Goal: Transaction & Acquisition: Purchase product/service

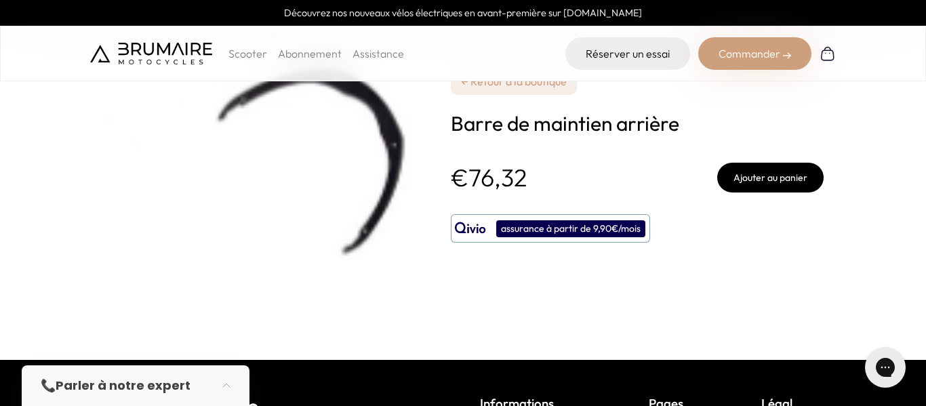
click at [366, 150] on img at bounding box center [259, 180] width 339 height 292
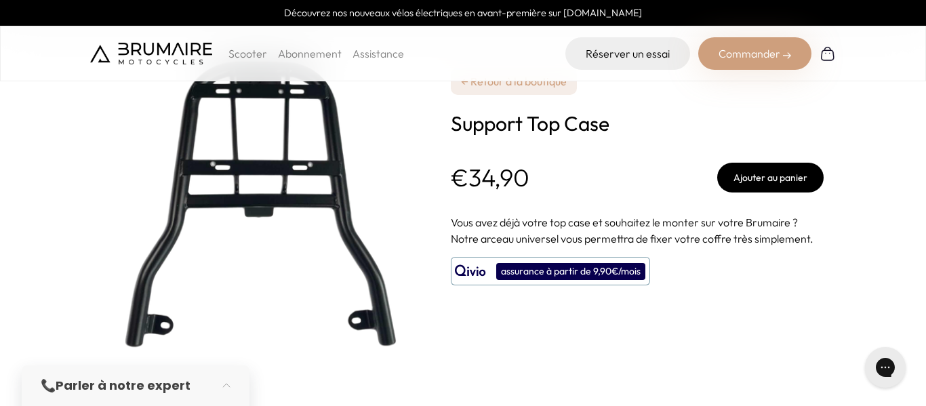
click at [768, 171] on button "Ajouter au panier" at bounding box center [770, 178] width 106 height 30
